Goal: Find specific page/section: Find specific page/section

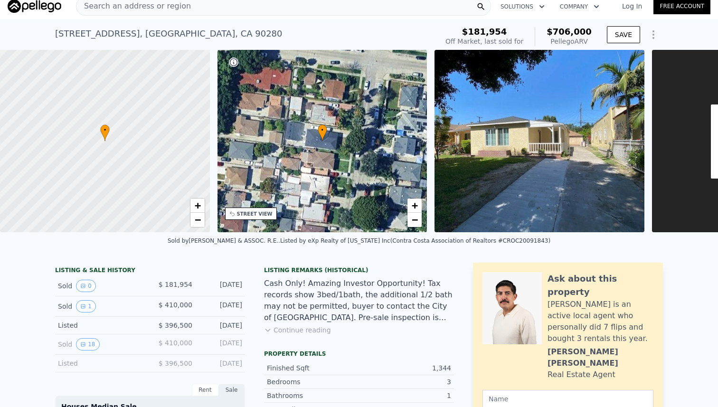
scroll to position [8, 0]
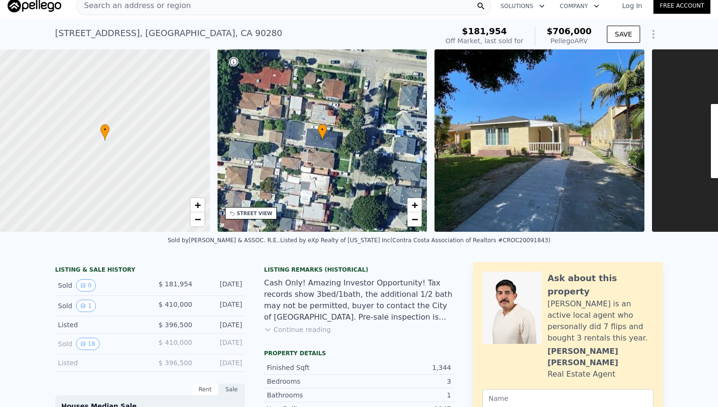
click at [295, 325] on button "Continue reading" at bounding box center [297, 330] width 67 height 10
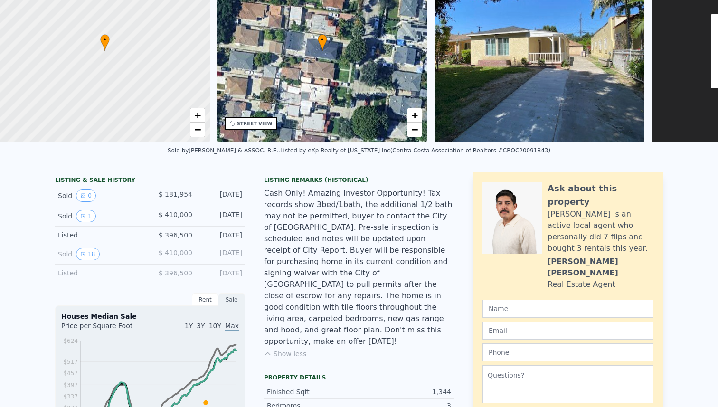
scroll to position [0, 0]
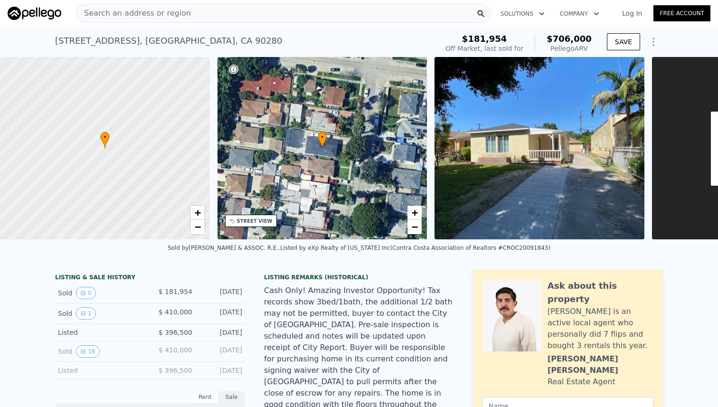
click at [267, 13] on div "Search an address or region" at bounding box center [283, 13] width 415 height 19
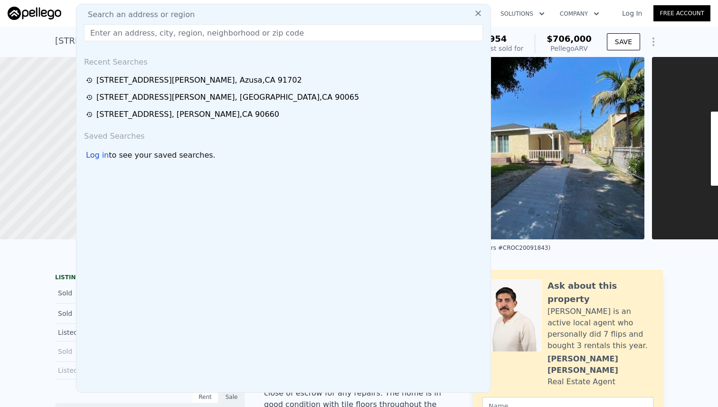
click at [263, 38] on input "text" at bounding box center [283, 32] width 399 height 17
paste input "[STREET_ADDRESS]"
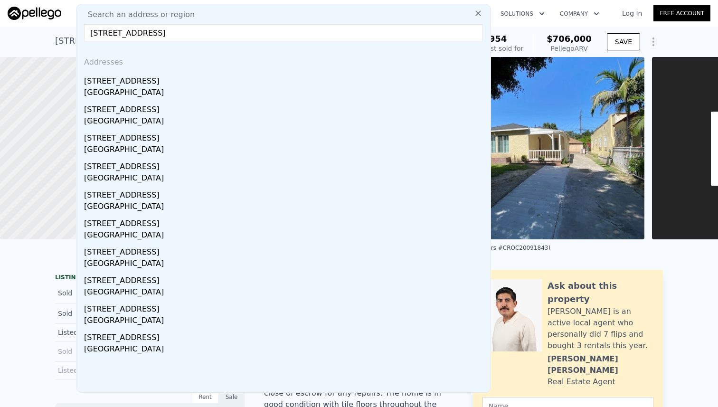
type input "[STREET_ADDRESS]"
click at [173, 86] on div "[STREET_ADDRESS]" at bounding box center [285, 79] width 403 height 15
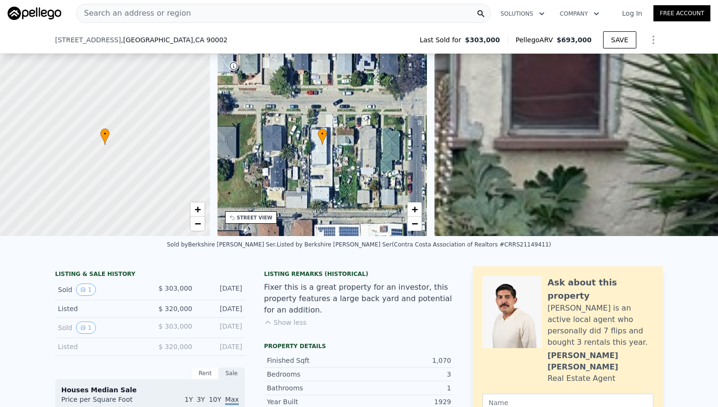
scroll to position [69, 0]
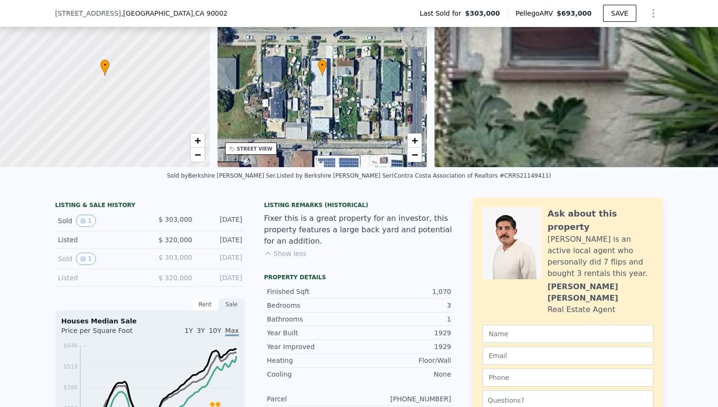
click at [286, 251] on button "Show less" at bounding box center [285, 254] width 42 height 10
click at [288, 250] on button "Continue reading" at bounding box center [297, 254] width 67 height 10
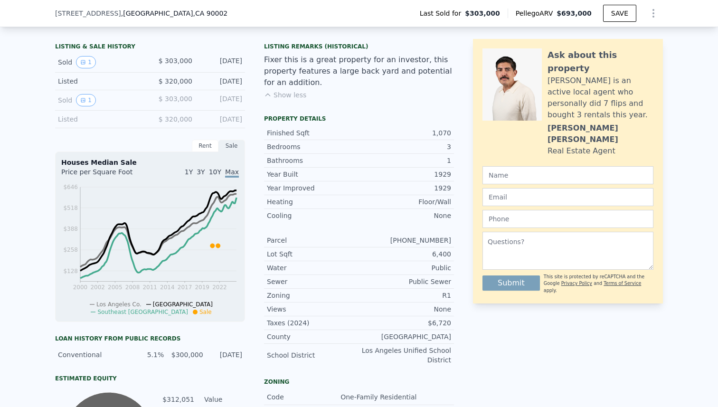
scroll to position [0, 0]
